Goal: Information Seeking & Learning: Learn about a topic

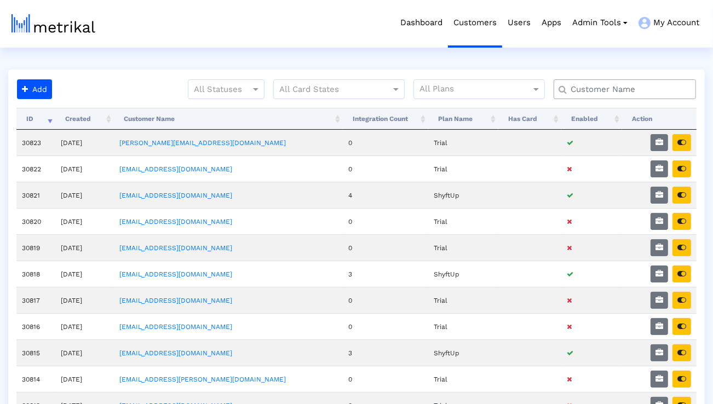
click at [641, 87] on input "text" at bounding box center [627, 89] width 129 height 11
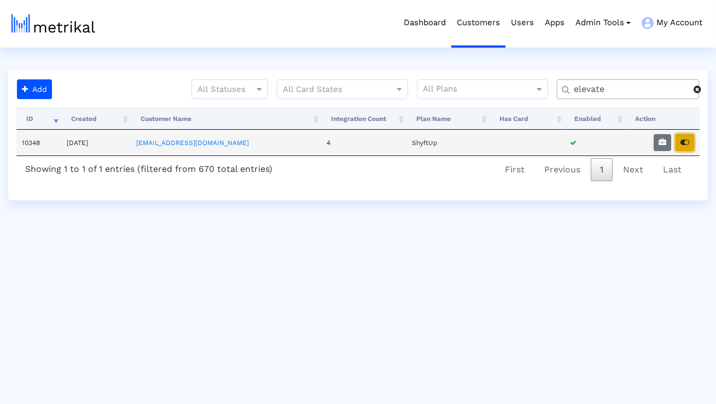
click at [688, 148] on button "button" at bounding box center [685, 142] width 19 height 17
click at [591, 85] on input "elevate" at bounding box center [630, 89] width 128 height 11
type input "smartsheet"
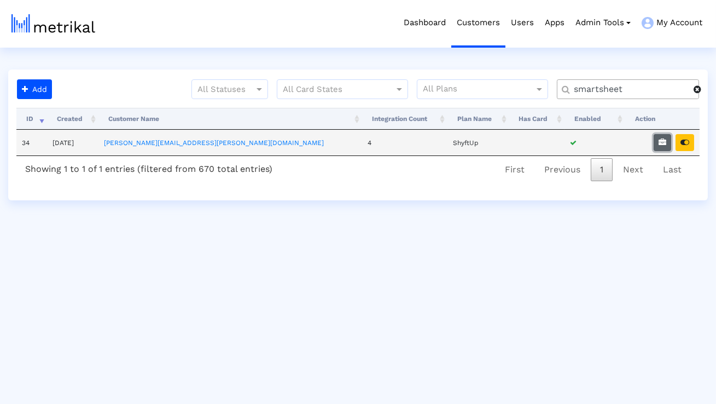
click at [662, 144] on icon "button" at bounding box center [663, 142] width 8 height 8
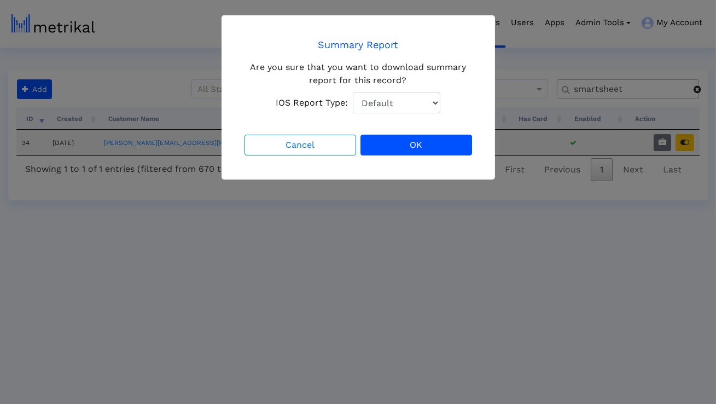
click at [433, 101] on select "Default Total Downloads New Downloads Redownloads" at bounding box center [397, 102] width 88 height 21
select select "1: 1"
click at [353, 92] on select "Default Total Downloads New Downloads Redownloads" at bounding box center [397, 102] width 88 height 21
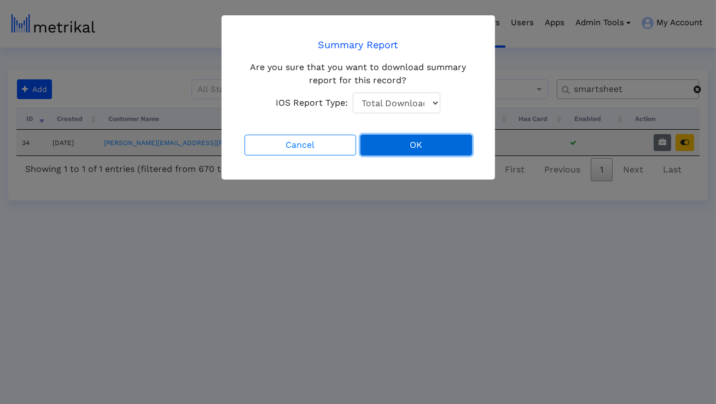
click at [417, 137] on button "OK" at bounding box center [417, 145] width 112 height 21
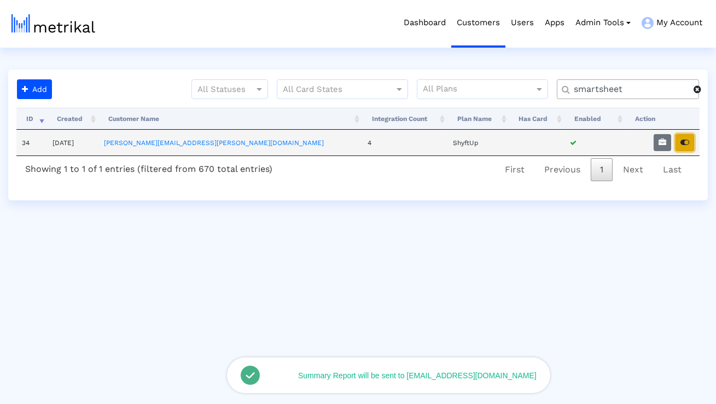
click at [682, 146] on icon "button" at bounding box center [685, 142] width 9 height 8
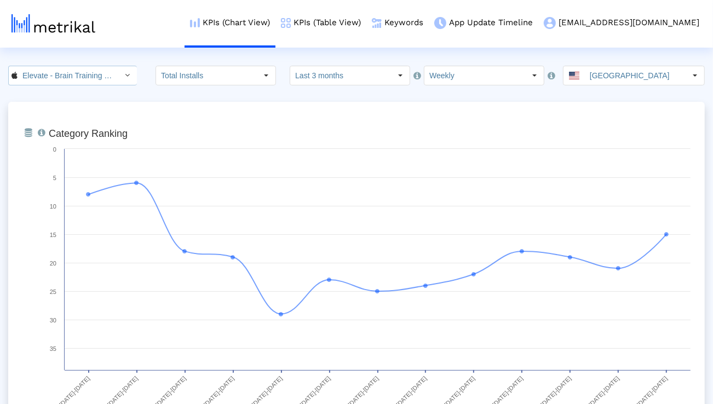
click at [119, 76] on div "Select" at bounding box center [128, 76] width 18 height 18
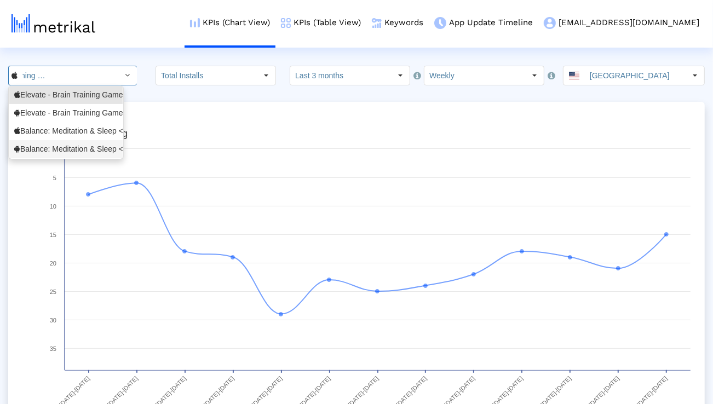
click at [84, 146] on div "Balance: Meditation & Sleep <com.elevatelabs.geonosis>" at bounding box center [65, 149] width 103 height 10
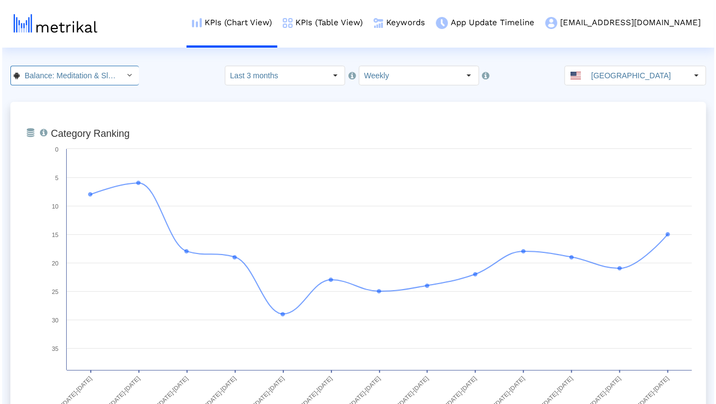
scroll to position [0, 121]
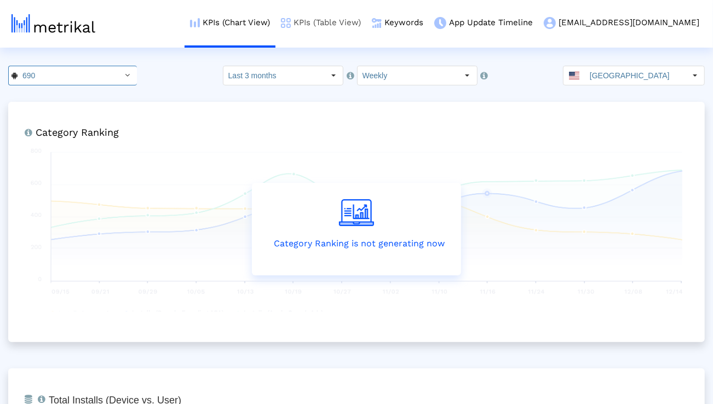
click at [366, 21] on link "KPIs (Table View)" at bounding box center [320, 22] width 91 height 45
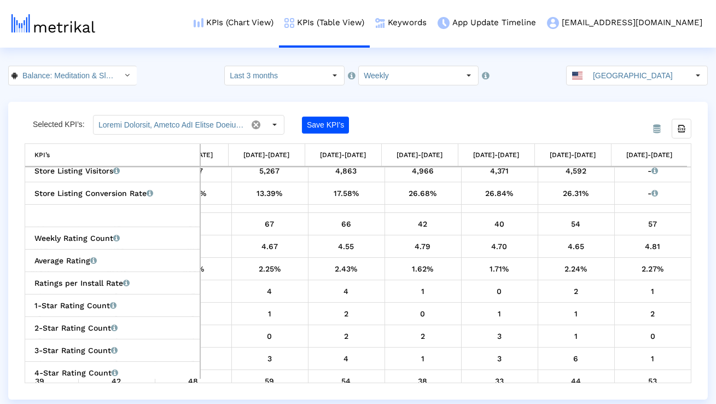
scroll to position [380, 508]
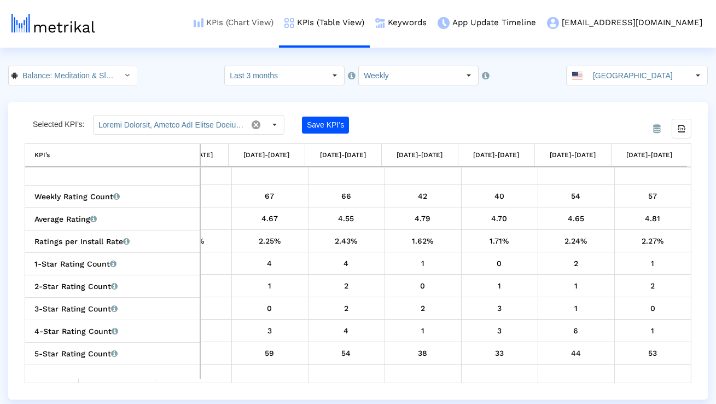
click at [204, 22] on img at bounding box center [199, 22] width 10 height 9
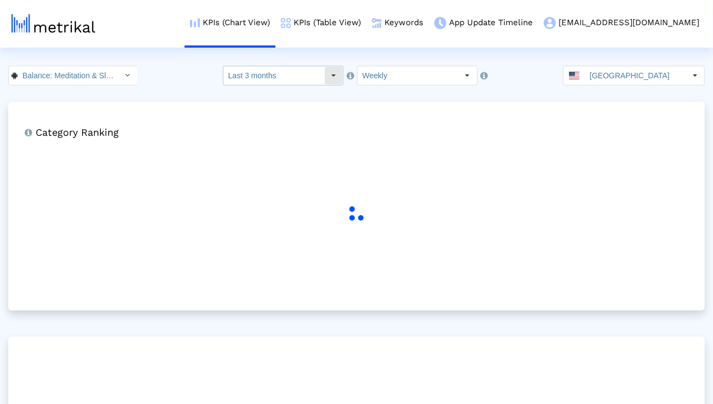
click at [290, 77] on input "Last 3 months" at bounding box center [273, 75] width 101 height 19
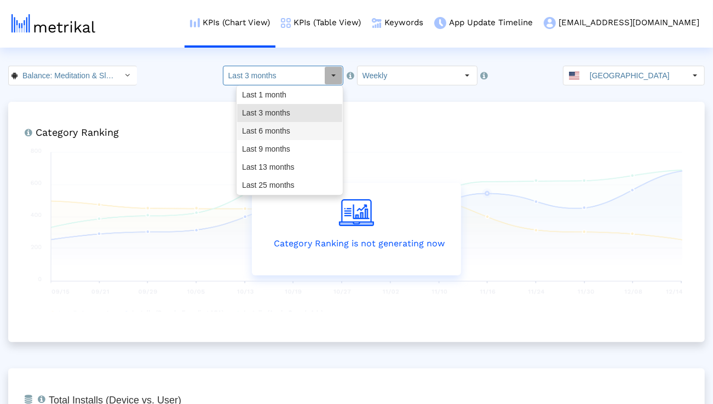
click at [282, 127] on div "Last 6 months" at bounding box center [289, 131] width 105 height 18
type input "Last 6 months"
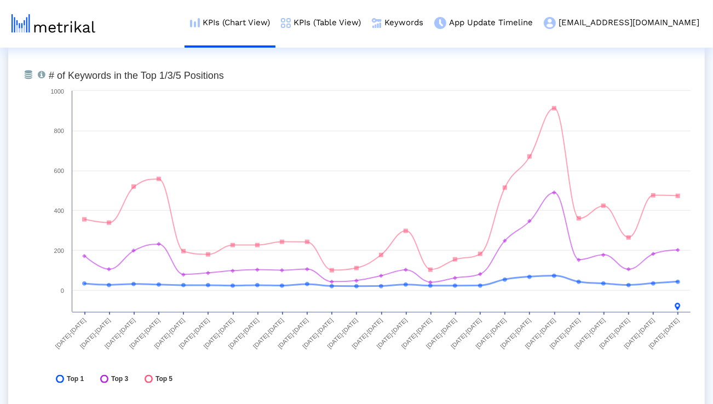
scroll to position [3248, 0]
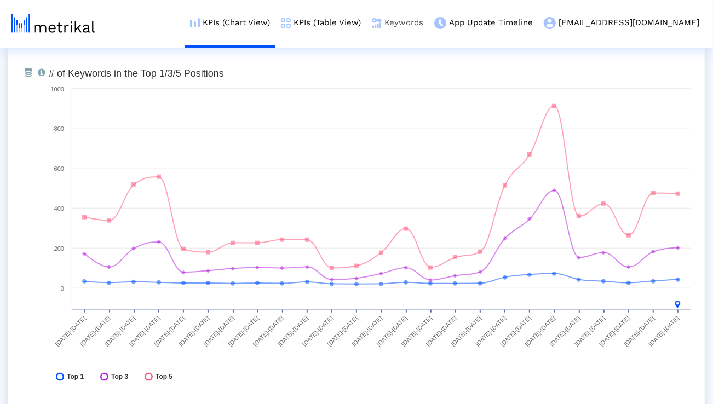
click at [429, 20] on link "Keywords" at bounding box center [397, 22] width 62 height 45
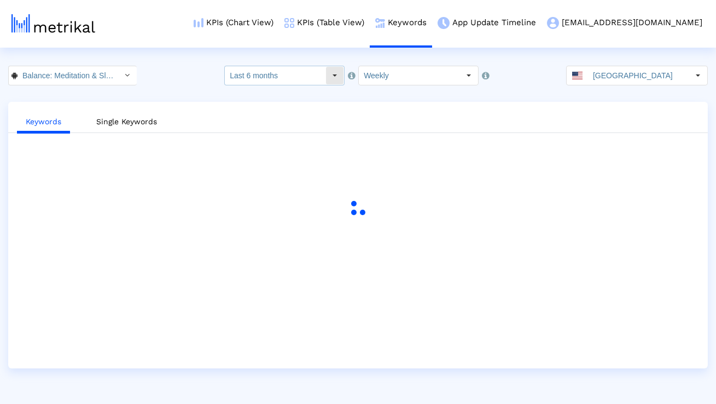
click at [320, 74] on input "Last 6 months" at bounding box center [275, 75] width 101 height 19
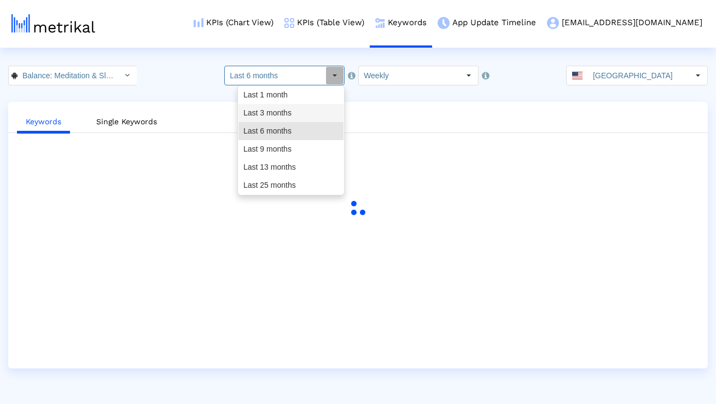
click at [302, 109] on div "Last 3 months" at bounding box center [291, 113] width 105 height 18
type input "Last 3 months"
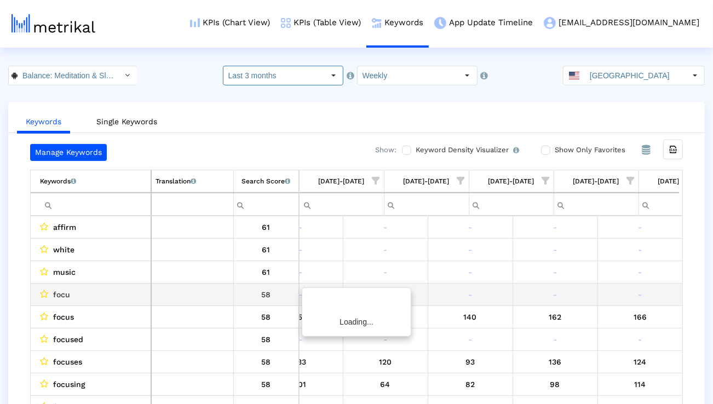
scroll to position [0, 722]
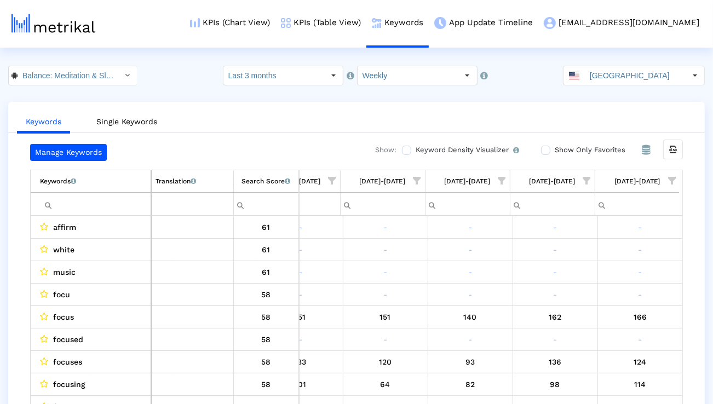
click at [669, 177] on span "Show filter options for column '10/05/25-10/11/25'" at bounding box center [672, 181] width 8 height 8
click at [606, 258] on div "Is One" at bounding box center [618, 258] width 98 height 21
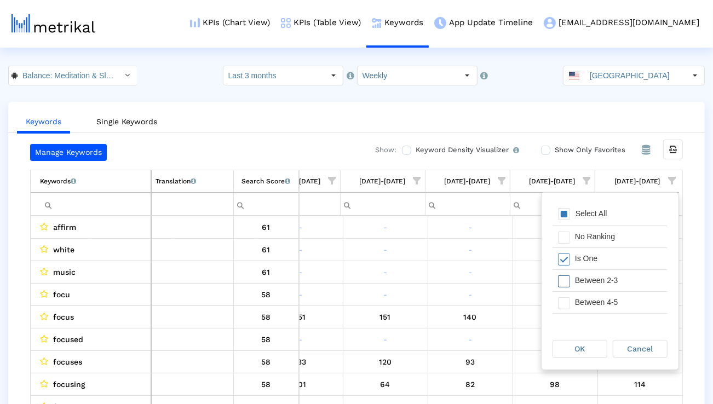
click at [602, 282] on div "Between 2-3" at bounding box center [618, 280] width 98 height 21
click at [599, 297] on div "Between 4-5" at bounding box center [618, 302] width 98 height 21
click at [599, 297] on div "Between 6-10" at bounding box center [618, 304] width 98 height 21
click at [586, 341] on div "OK" at bounding box center [580, 348] width 54 height 17
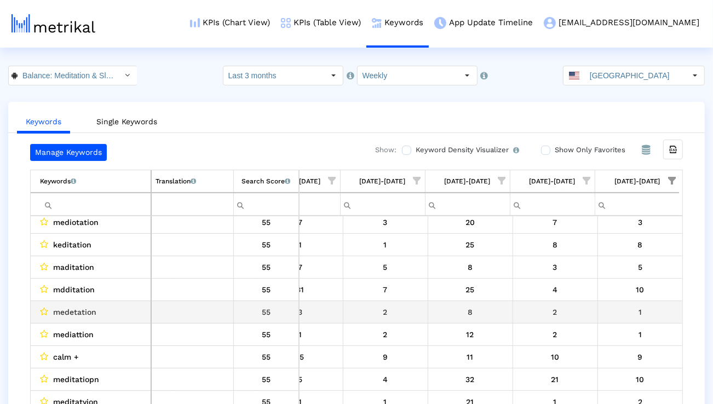
scroll to position [70, 0]
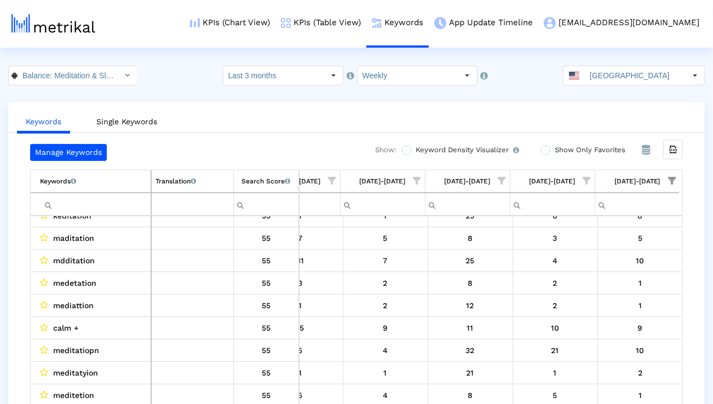
click at [129, 205] on input "Filter cell" at bounding box center [95, 204] width 111 height 18
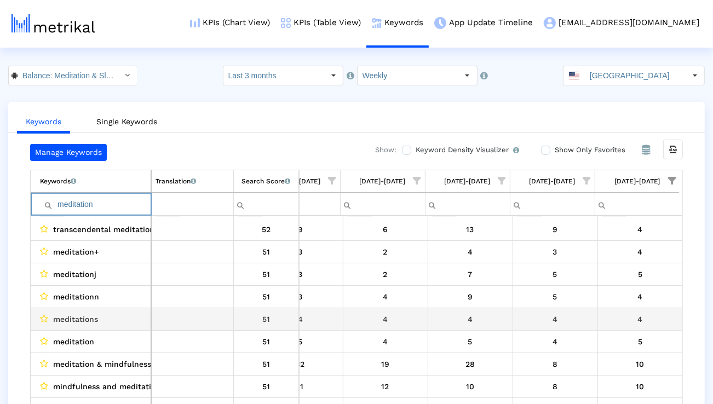
scroll to position [96, 0]
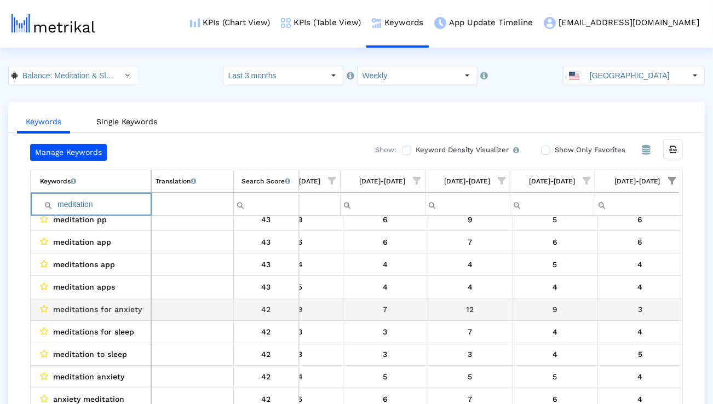
type input "meditation"
click at [118, 313] on span "meditations for anxiety" at bounding box center [97, 309] width 89 height 14
copy span "meditations for anxiety"
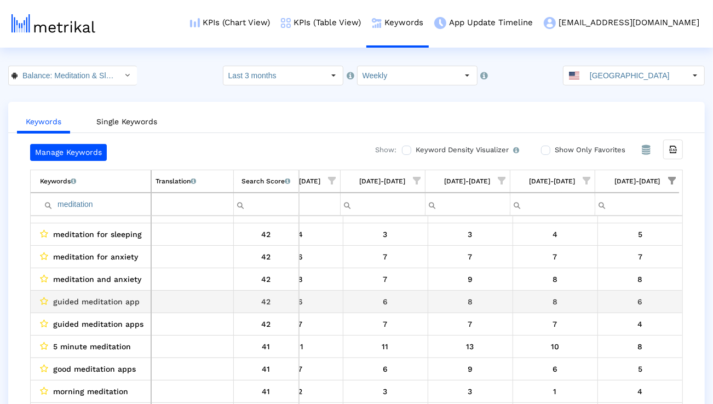
click at [120, 303] on span "guided meditation app" at bounding box center [96, 301] width 86 height 14
copy span "guided meditation app"
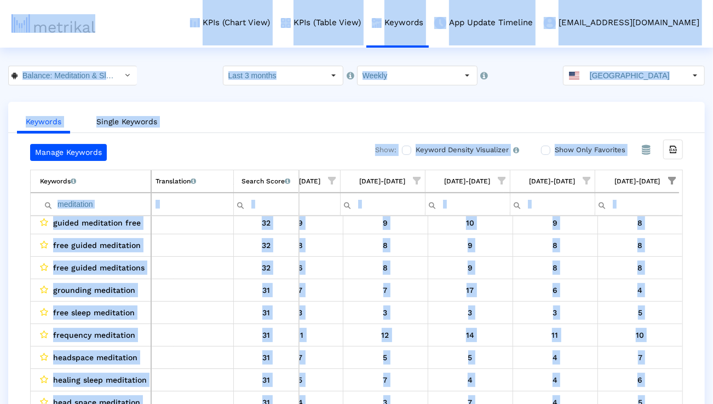
click at [88, 204] on input "meditation" at bounding box center [95, 204] width 111 height 18
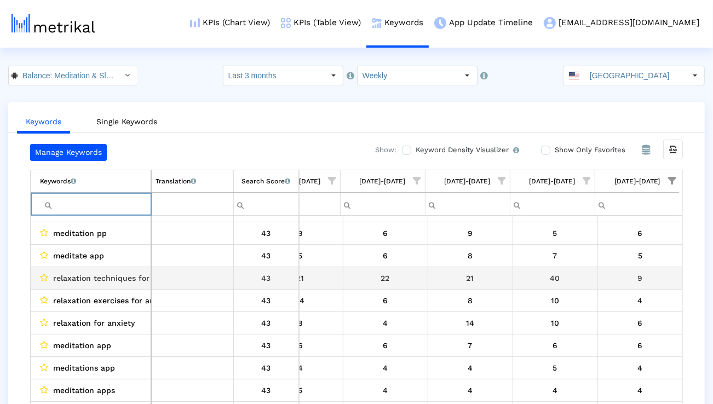
click at [123, 276] on span "relaxation techniques for anxiety" at bounding box center [116, 278] width 126 height 14
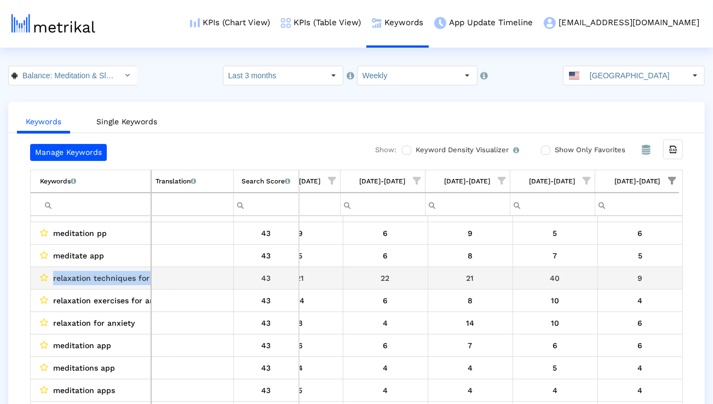
click at [123, 276] on span "relaxation techniques for anxiety" at bounding box center [116, 278] width 126 height 14
copy span "relaxation techniques for anxiety"
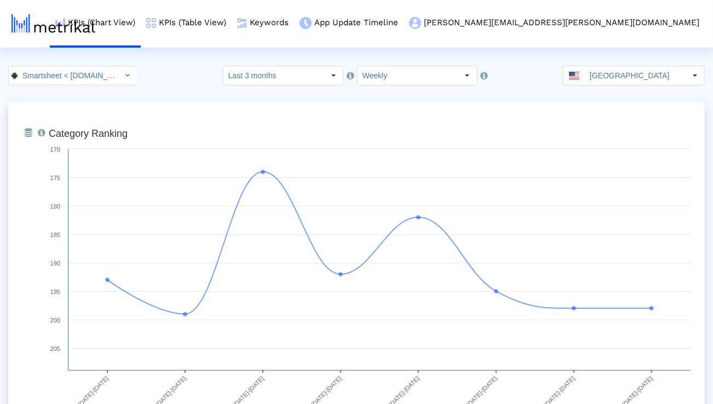
click at [125, 71] on icon "Select" at bounding box center [127, 75] width 5 height 8
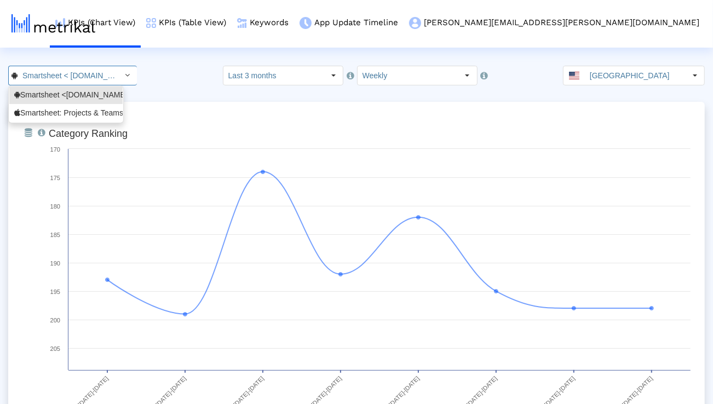
scroll to position [0, 59]
click at [82, 108] on div "Smartsheet: Projects & Teams <568421135>" at bounding box center [65, 113] width 103 height 10
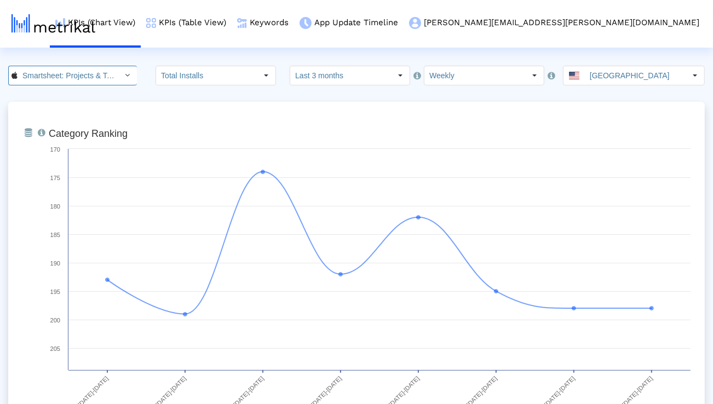
scroll to position [0, 77]
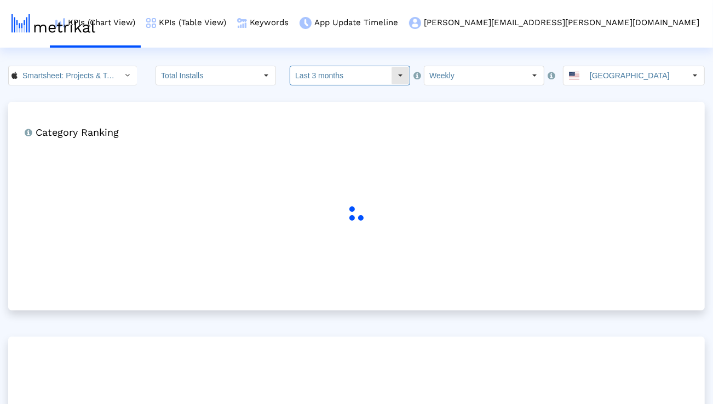
click at [316, 80] on input "Last 3 months" at bounding box center [340, 75] width 101 height 19
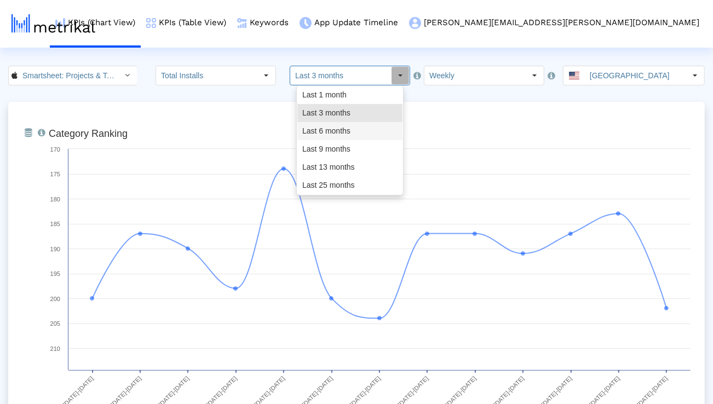
click at [327, 131] on div "Last 6 months" at bounding box center [349, 131] width 105 height 18
type input "Last 6 months"
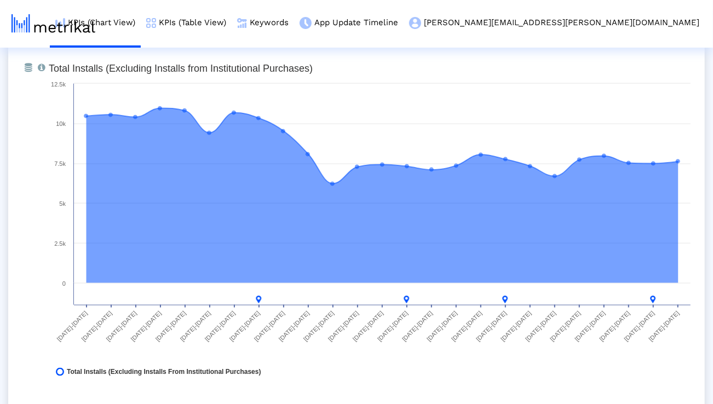
scroll to position [858, 0]
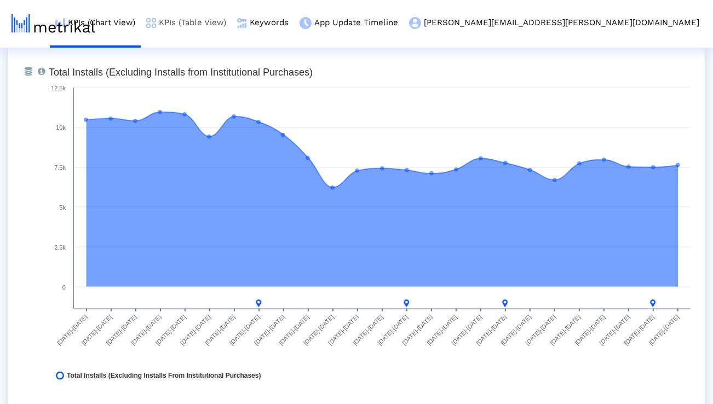
click at [232, 23] on link "KPIs (Table View)" at bounding box center [186, 22] width 91 height 45
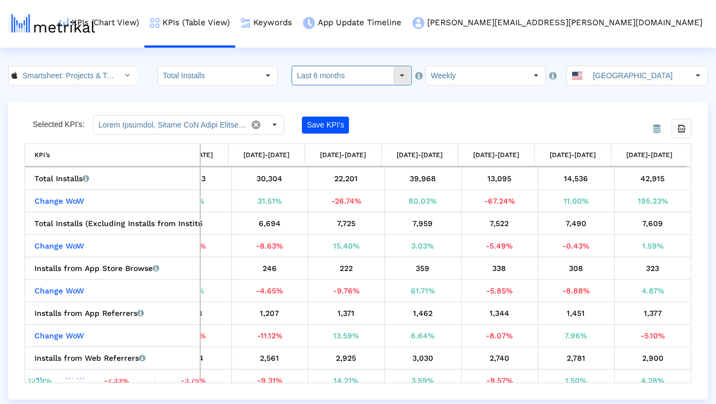
click at [321, 76] on input "Last 6 months" at bounding box center [342, 75] width 101 height 19
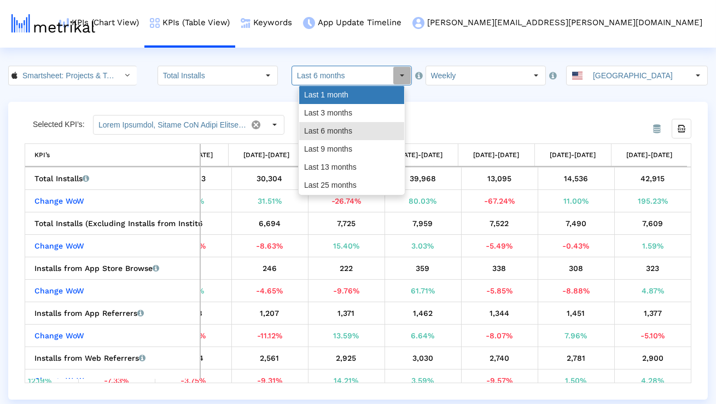
drag, startPoint x: 321, startPoint y: 103, endPoint x: 322, endPoint y: 111, distance: 7.7
click at [322, 111] on div "Last 1 month Last 3 months Last 6 months Last 9 months Last 13 months Last 25 m…" at bounding box center [351, 140] width 105 height 108
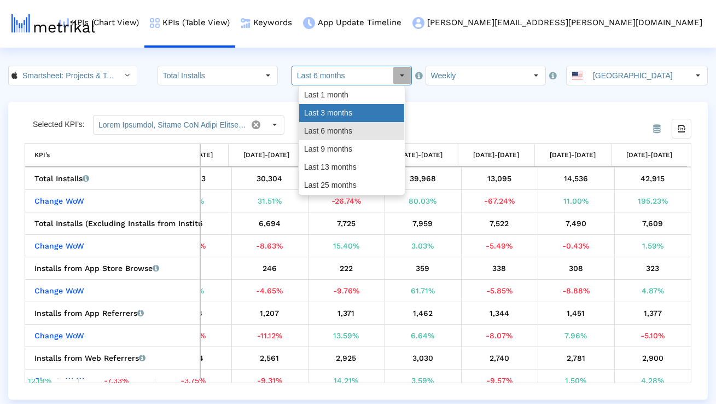
click at [322, 111] on div "Last 3 months" at bounding box center [351, 113] width 105 height 18
type input "Last 3 months"
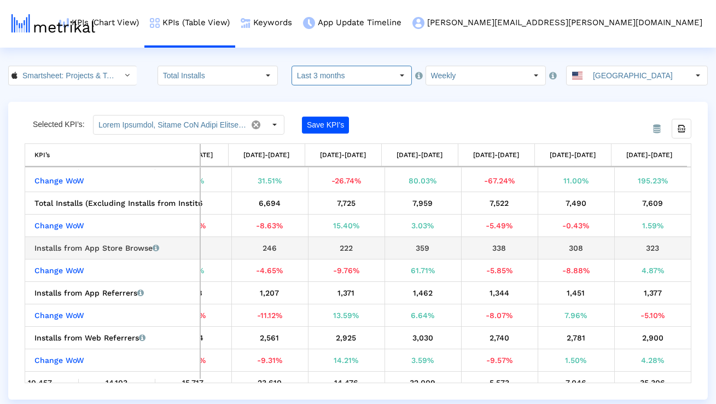
scroll to position [32, 508]
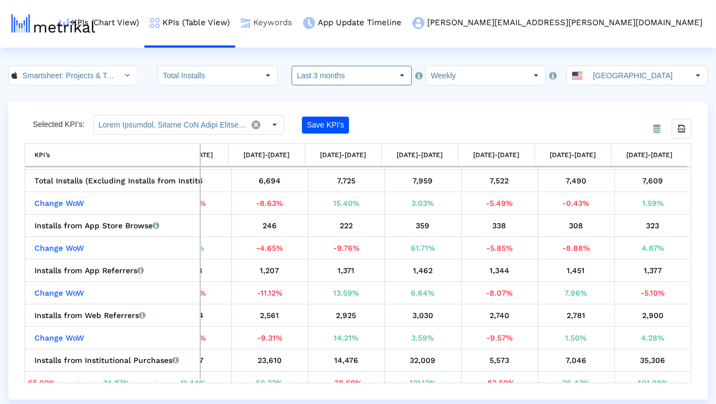
click at [298, 23] on link "Keywords" at bounding box center [266, 22] width 62 height 45
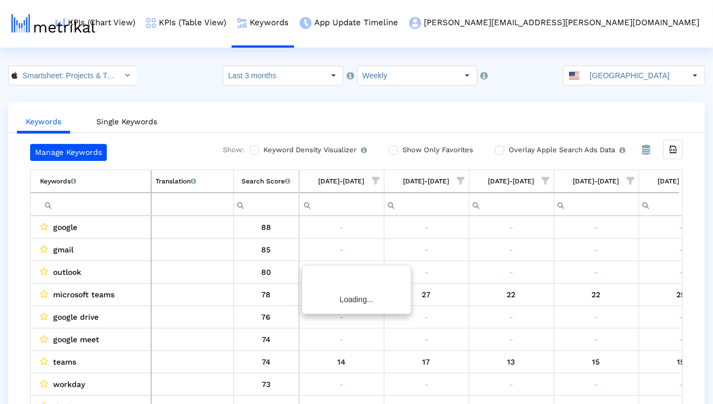
scroll to position [0, 722]
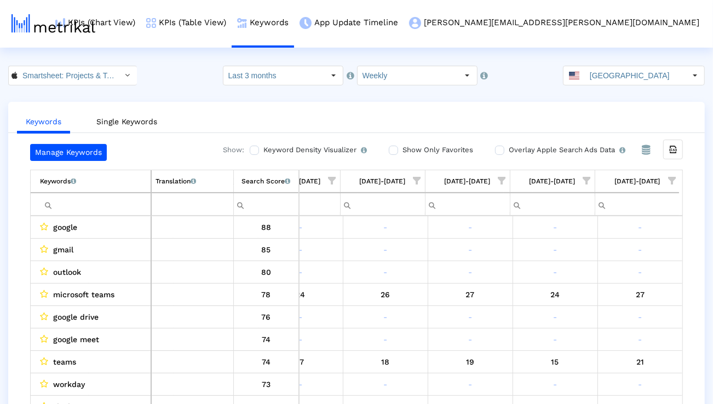
click at [670, 179] on span "Show filter options for column '10/05/25-10/11/25'" at bounding box center [672, 181] width 8 height 8
click at [620, 253] on div "Is One" at bounding box center [619, 258] width 98 height 21
click at [612, 270] on div "Between 2-3" at bounding box center [619, 280] width 98 height 21
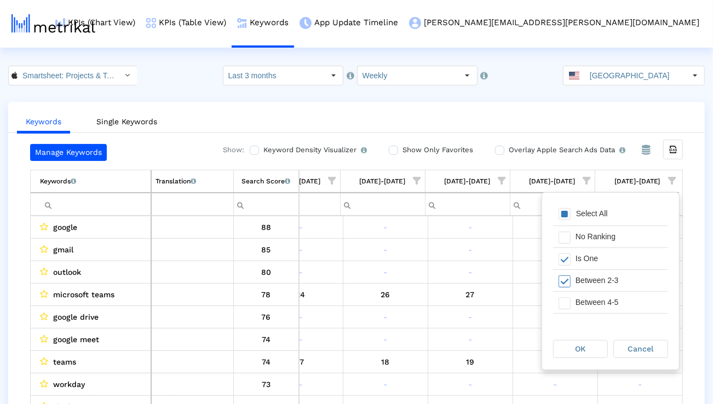
click at [604, 298] on div "Between 4-5" at bounding box center [619, 302] width 98 height 21
click at [604, 298] on div "Between 6-10" at bounding box center [619, 307] width 98 height 21
click at [590, 338] on div "OK Cancel" at bounding box center [610, 349] width 137 height 42
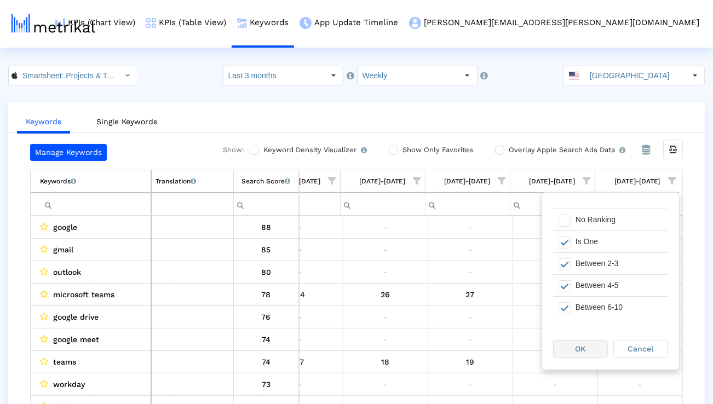
click at [588, 345] on div "OK" at bounding box center [580, 348] width 54 height 17
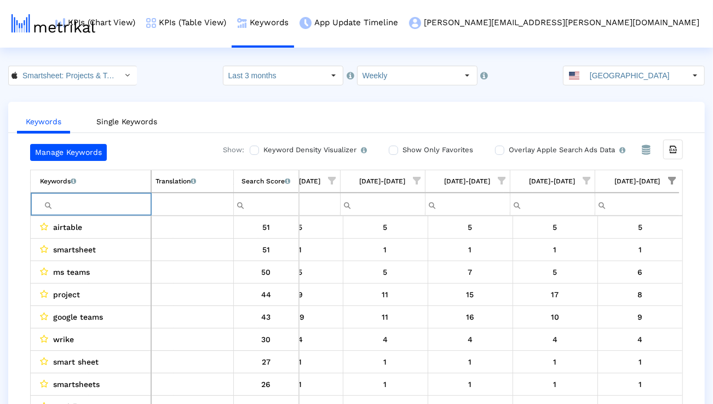
click at [77, 210] on input "Filter cell" at bounding box center [95, 204] width 111 height 18
paste input "program management"
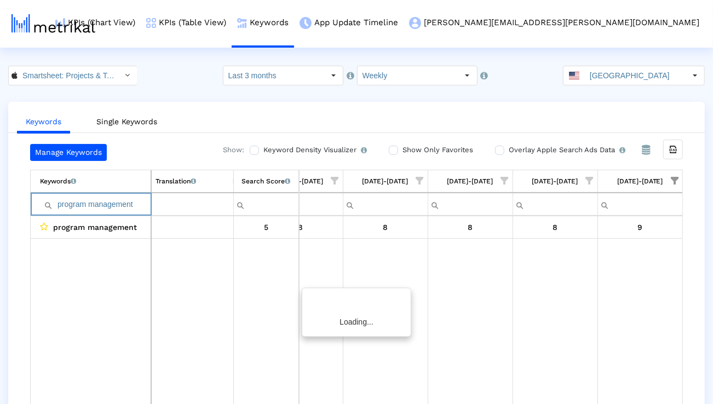
scroll to position [0, 719]
paste input "jec"
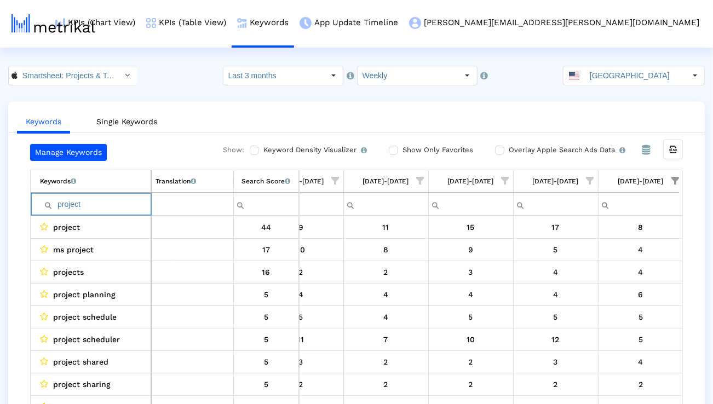
click at [118, 208] on input "project" at bounding box center [95, 204] width 111 height 18
paste input "management"
type input "project management"
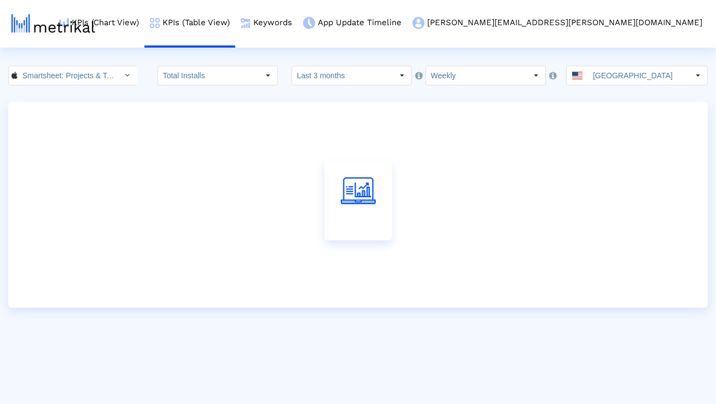
click at [674, 176] on div at bounding box center [358, 200] width 667 height 164
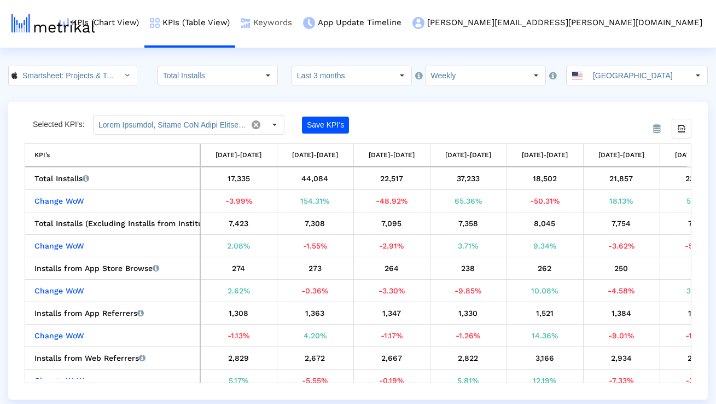
click at [298, 19] on link "Keywords" at bounding box center [266, 22] width 62 height 45
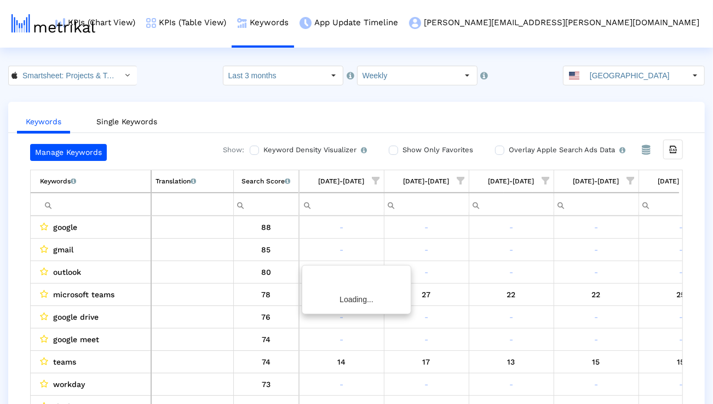
scroll to position [0, 722]
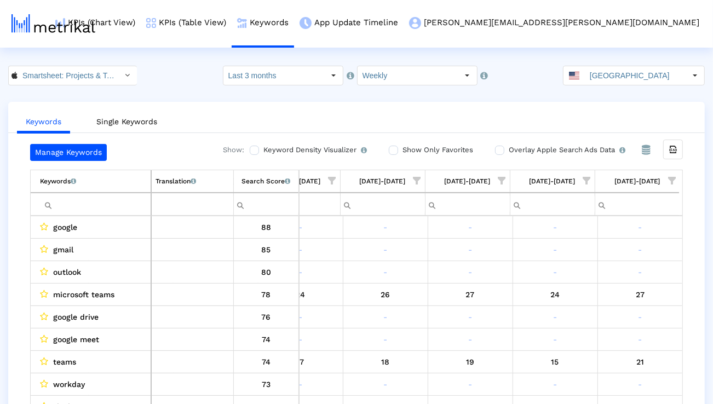
click at [91, 206] on input "Filter cell" at bounding box center [95, 204] width 111 height 18
paste input "project management"
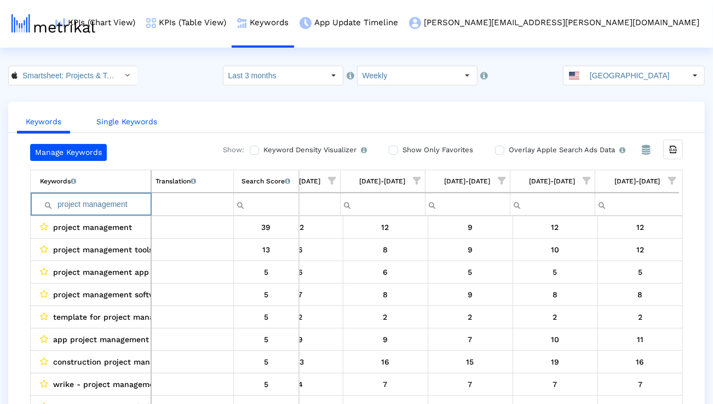
paste input "microsoft projec"
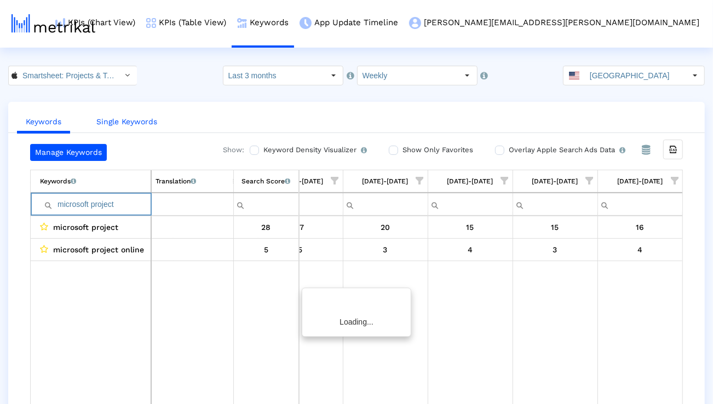
scroll to position [0, 719]
paste input "project manager"
paste input "manage projects"
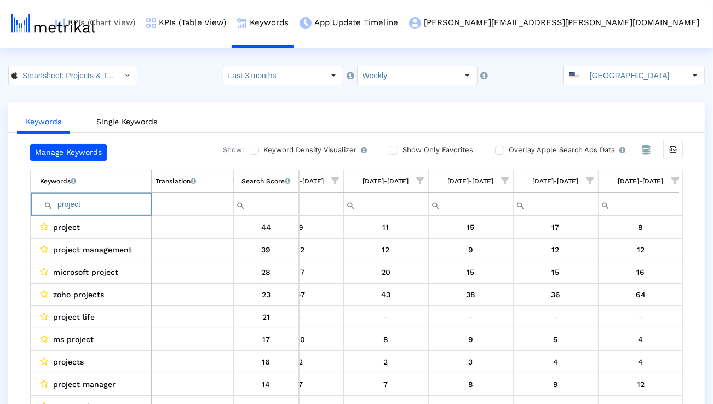
paste input "management app"
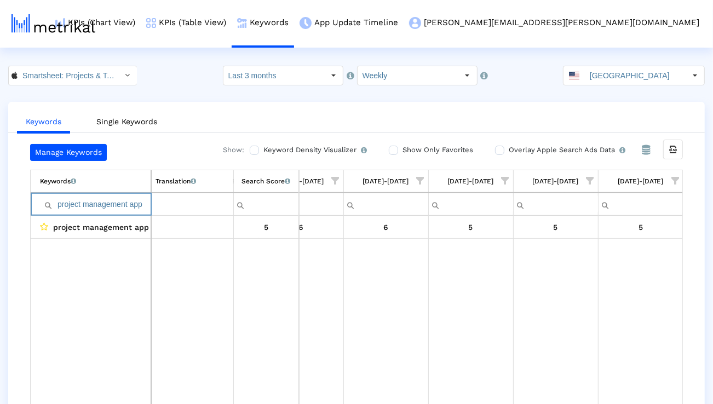
paste input "organizer"
click at [137, 206] on input "project organizer" at bounding box center [95, 204] width 111 height 18
paste input "planning"
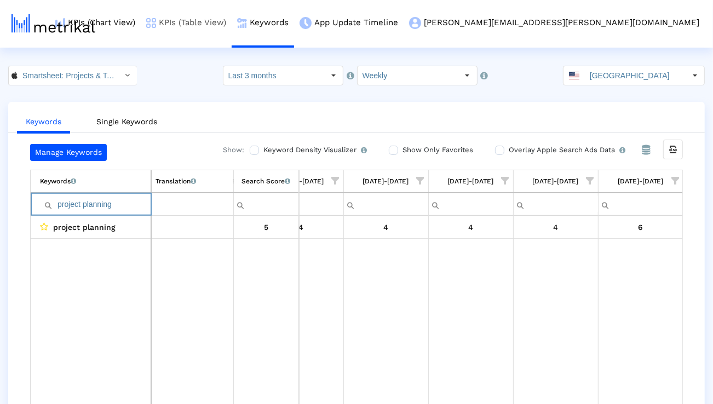
paste input "task"
paste input "create projects"
paste input "team"
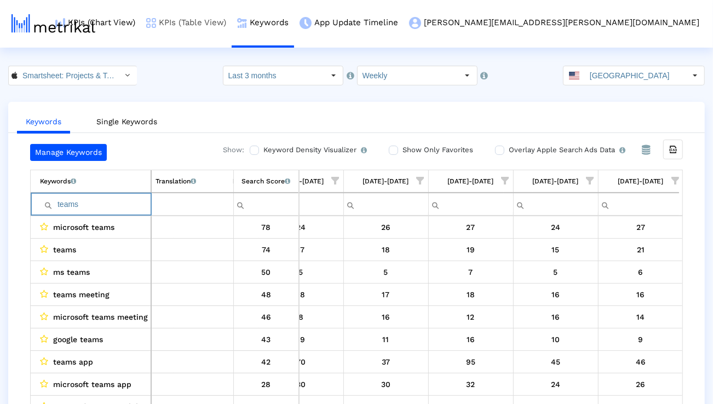
paste input "rello"
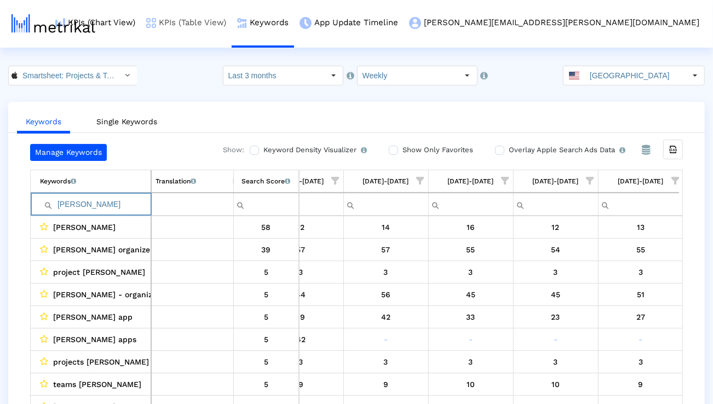
paste input "ms teams"
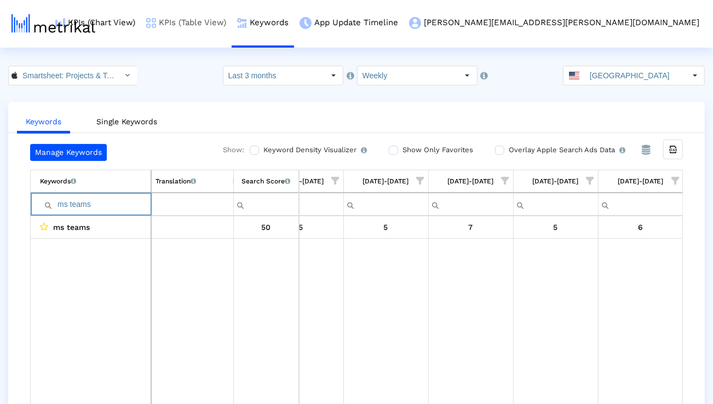
paste input "airtable"
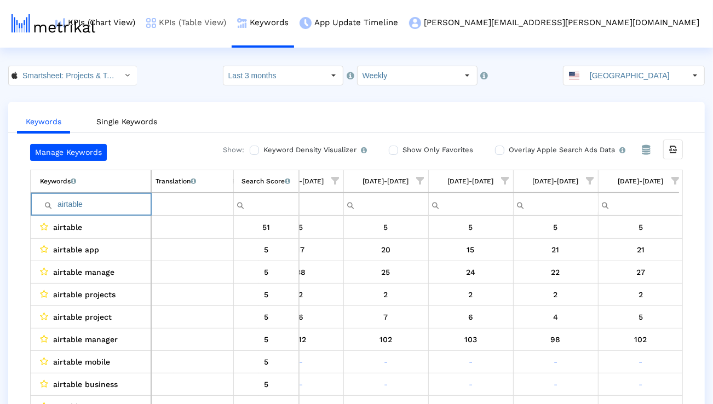
paste input "teamwork"
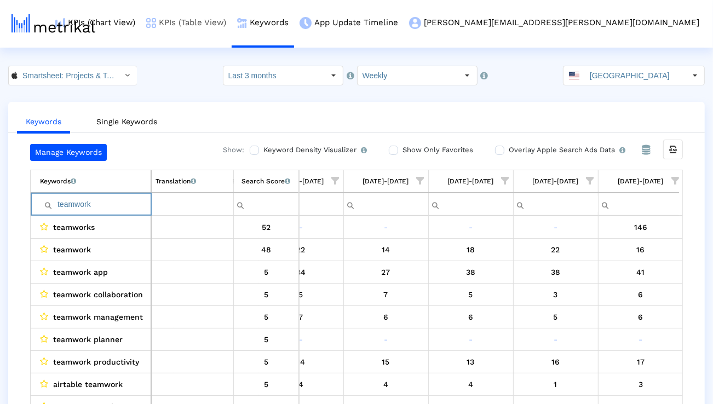
paste input "workflow"
paste input "project management tools"
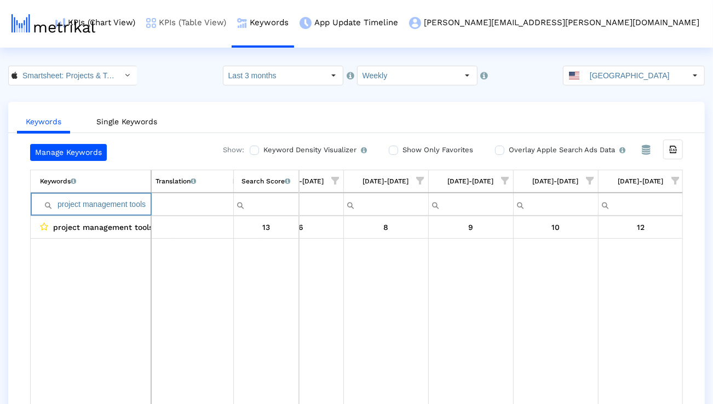
scroll to position [0, 0]
paste input "manage team"
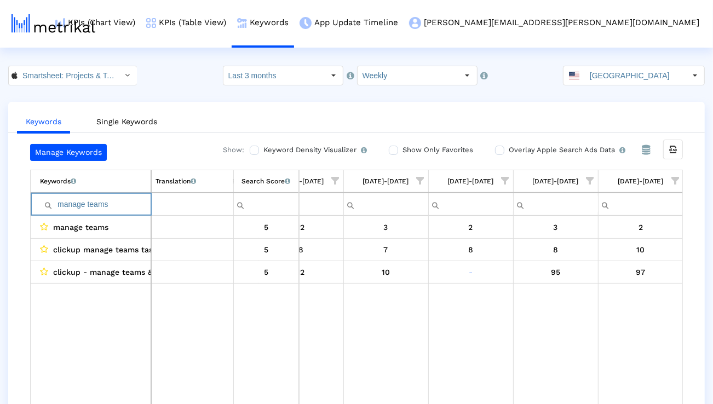
paste input "plan project"
paste input "automate workflows"
type input "automate workflows"
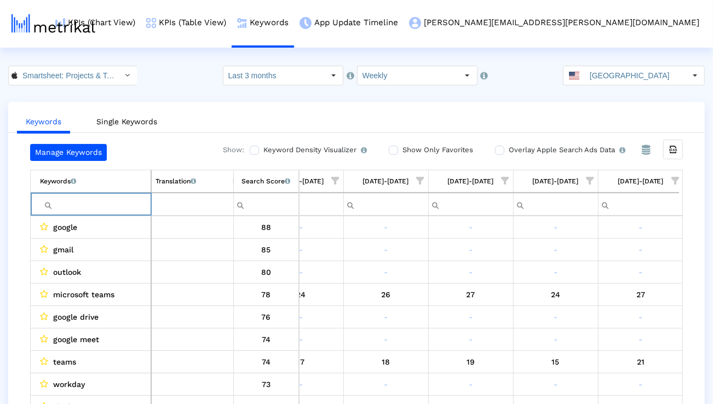
click at [673, 180] on span "Show filter options for column '10/05/25-10/11/25'" at bounding box center [675, 181] width 8 height 8
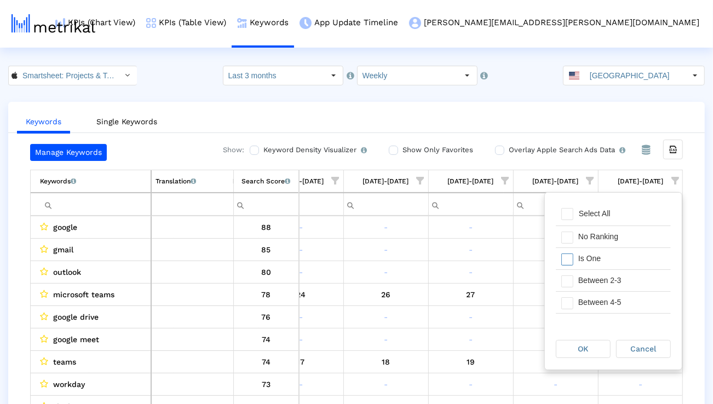
click at [611, 268] on div "Is One" at bounding box center [621, 258] width 98 height 21
click at [609, 283] on div "Between 2-3" at bounding box center [621, 280] width 98 height 21
click at [609, 294] on div "Between 4-5" at bounding box center [621, 302] width 98 height 21
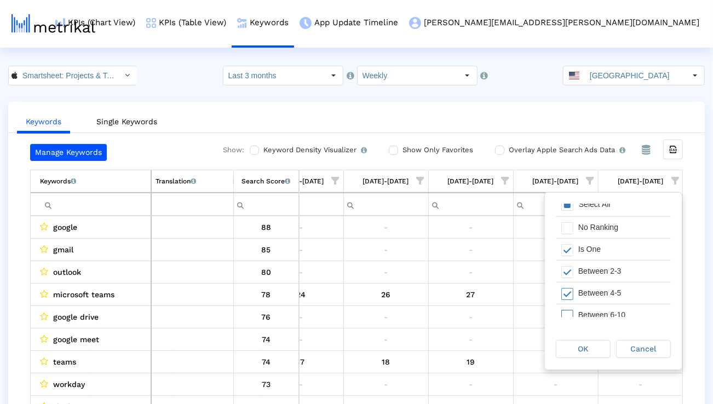
click at [609, 306] on div "Between 6-10" at bounding box center [621, 314] width 98 height 21
click at [594, 347] on div "OK" at bounding box center [583, 348] width 54 height 17
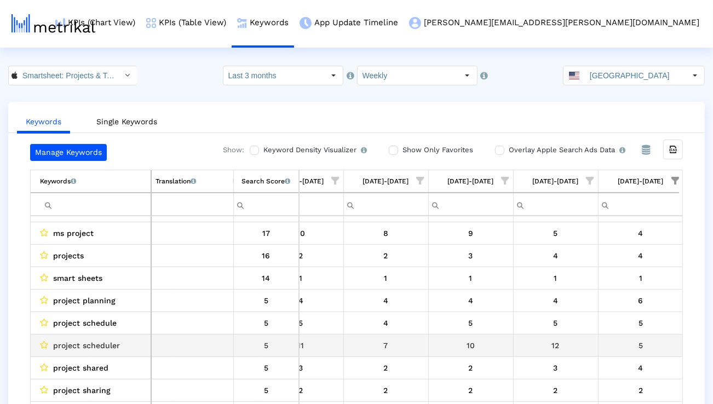
scroll to position [241, 719]
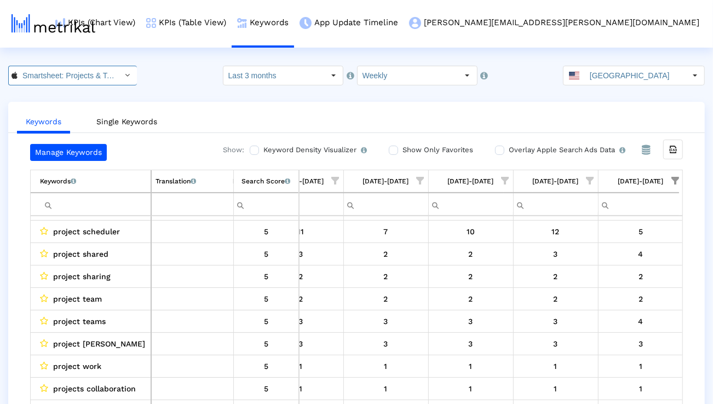
click at [96, 67] on input "Smartsheet: Projects & Teams < 568421135 >" at bounding box center [67, 75] width 99 height 19
click at [71, 96] on div "Smartsheet <com.smartsheet.android>" at bounding box center [65, 95] width 103 height 10
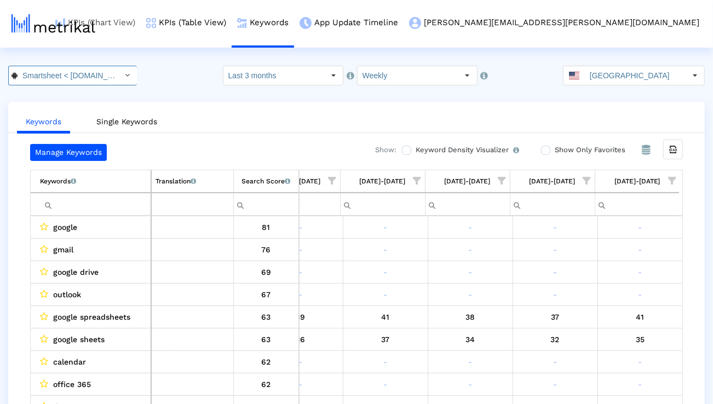
scroll to position [0, 59]
click at [109, 204] on input "Filter cell" at bounding box center [95, 204] width 111 height 18
paste input "program management"
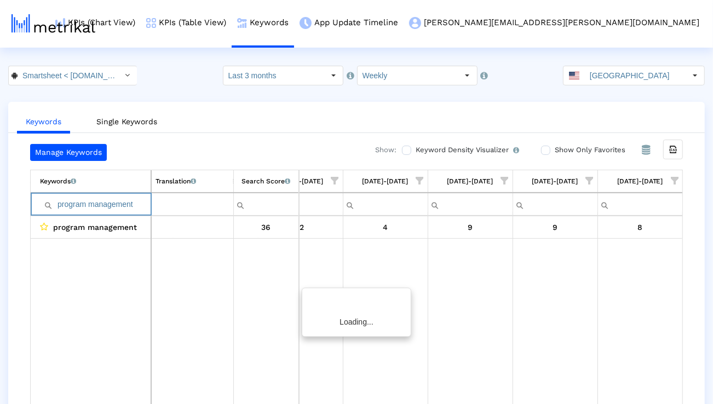
scroll to position [0, 719]
paste input "automate process"
paste input "business"
paste input "project"
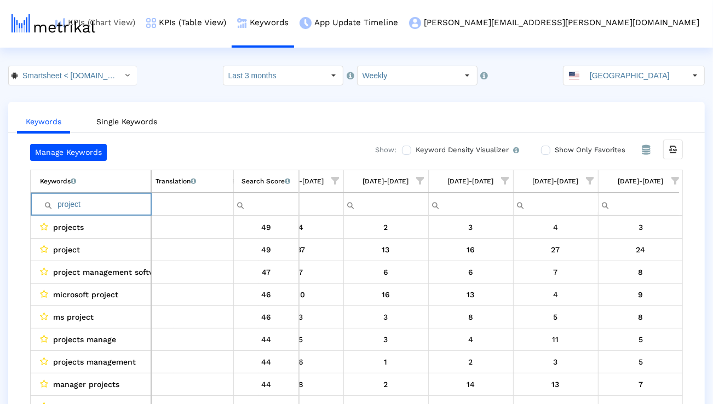
paste input "management"
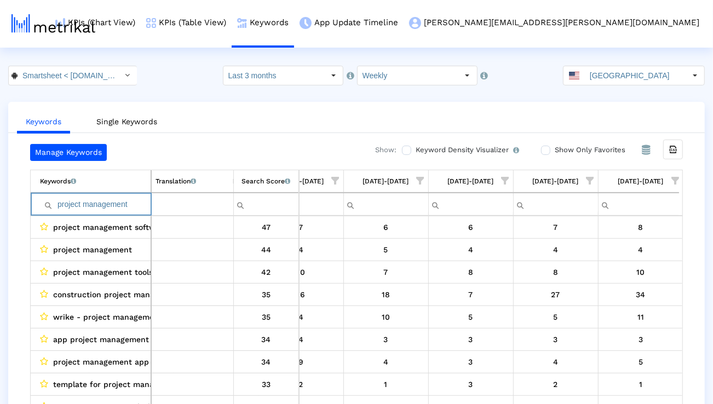
paste input "microsoft projec"
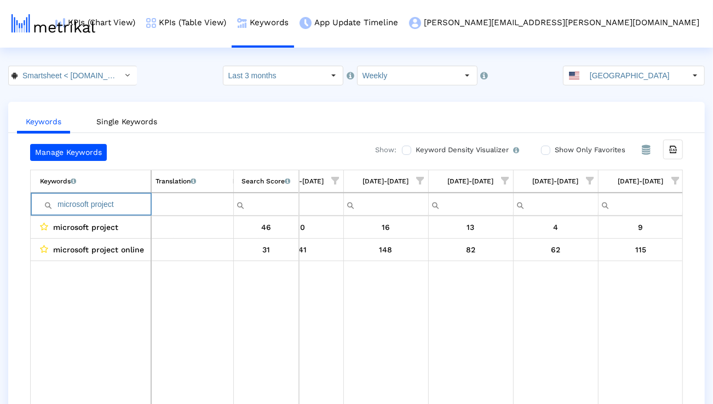
paste input "project manager"
paste input "manage projects"
paste input "project management app"
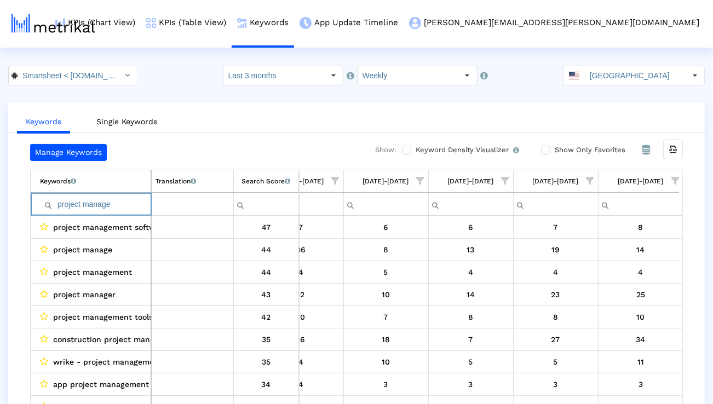
paste input "manage projects"
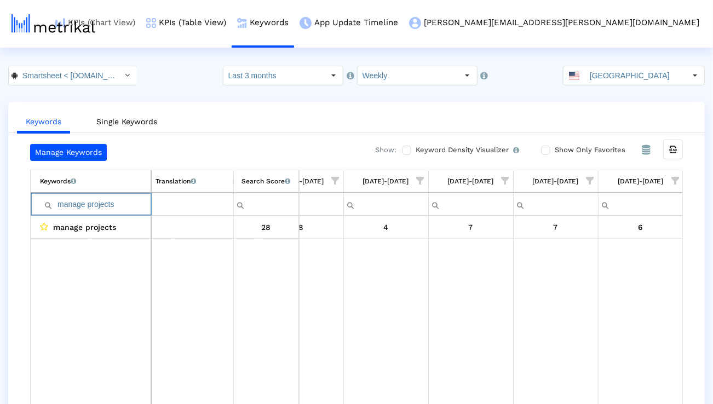
paste input "project organizer"
paste input "planning"
paste input "task"
paste input "track projects"
paste input "eam"
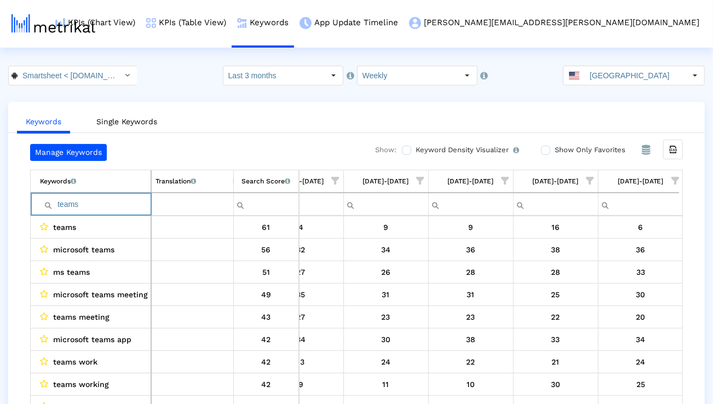
paste input "rello"
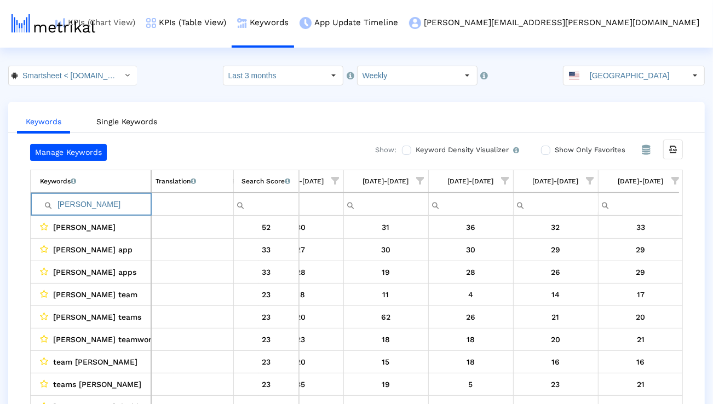
paste input "monday com"
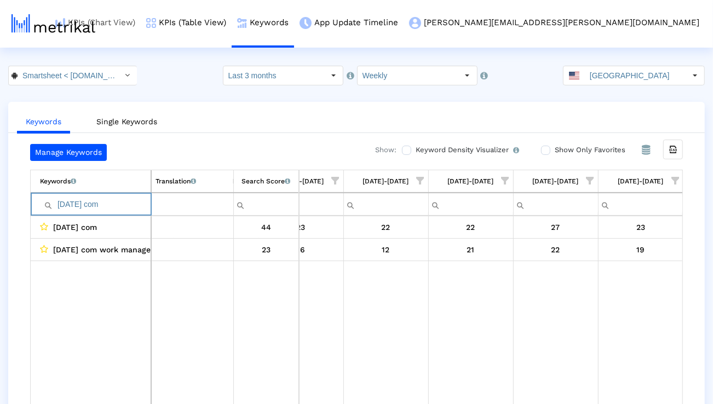
paste input "project dashboard"
paste input "airtable"
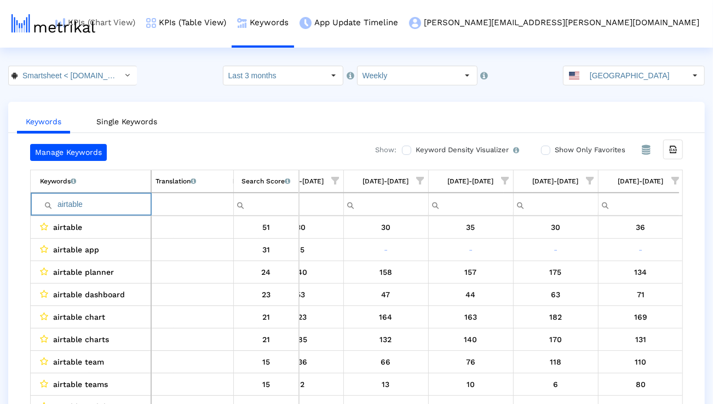
paste input "teamwork"
paste input "workflow"
paste input "project management tools"
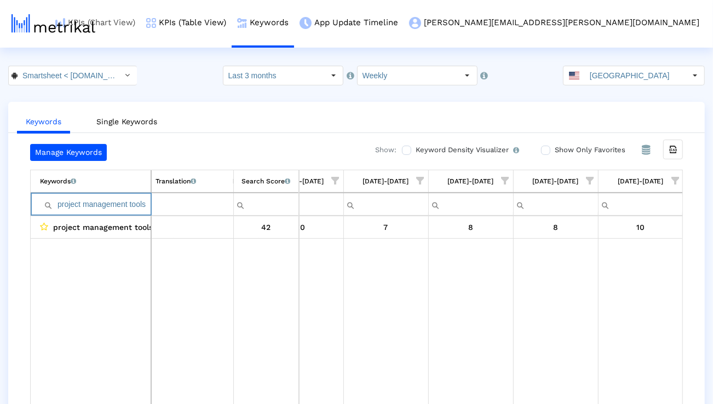
paste input "manage team"
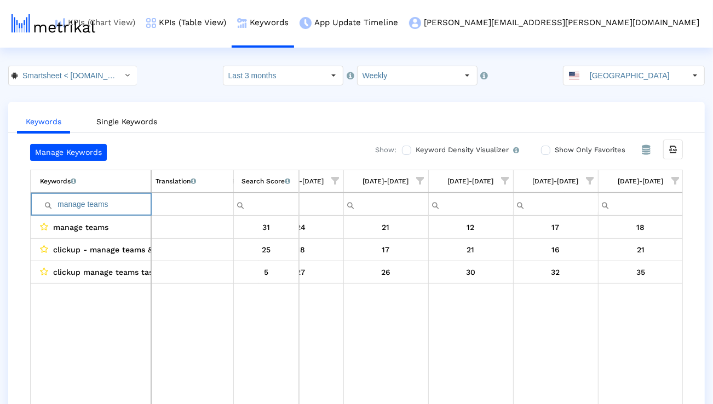
paste input "plan project"
paste input "automate workflows"
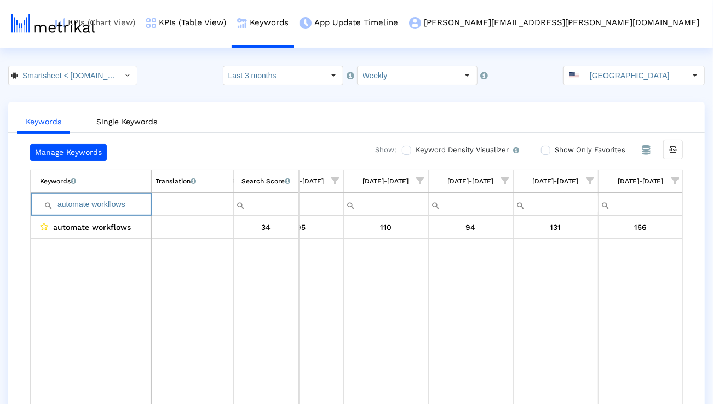
type input "automate workflows"
